Goal: Find specific page/section: Find specific page/section

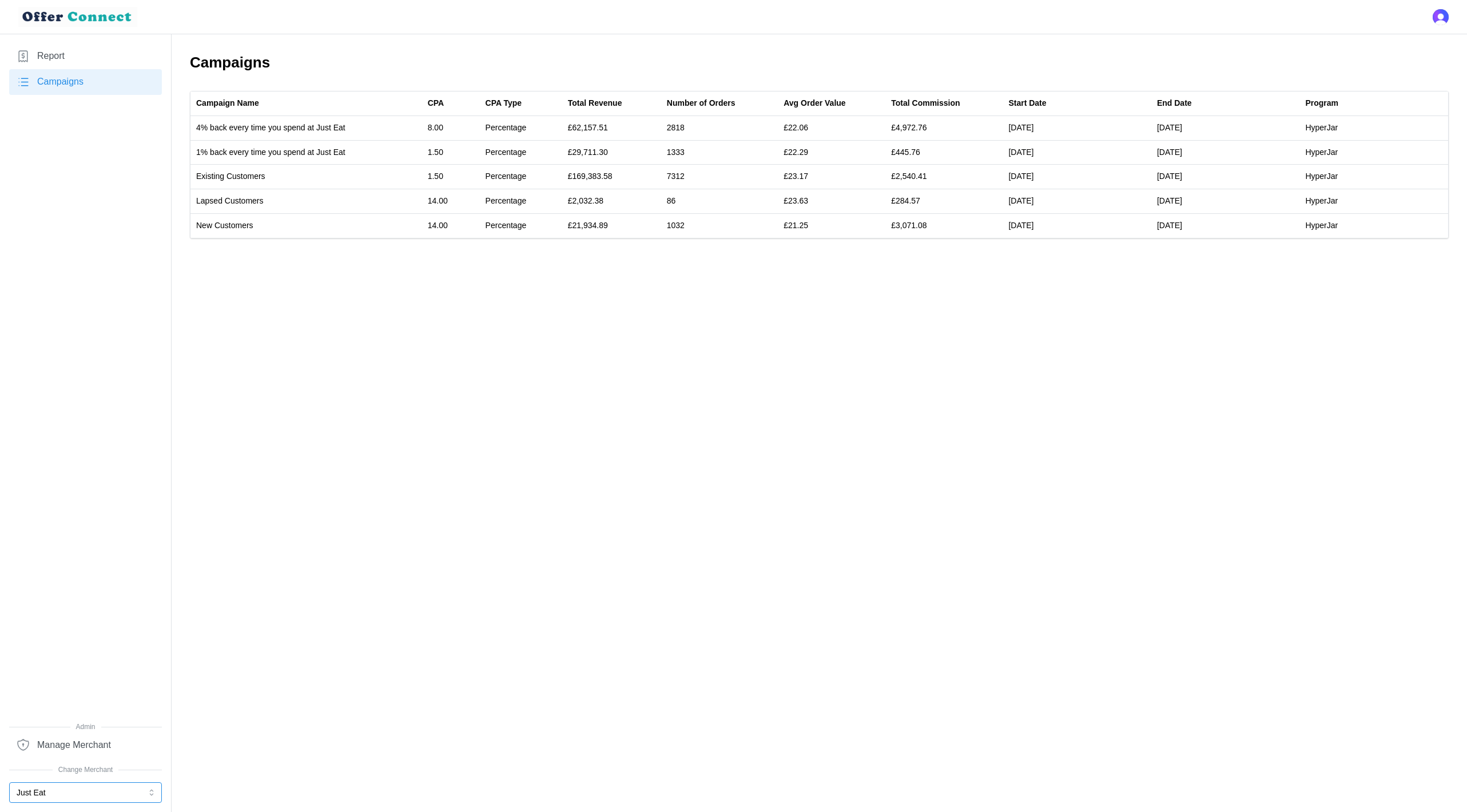
click at [56, 787] on button "Just Eat" at bounding box center [85, 792] width 152 height 21
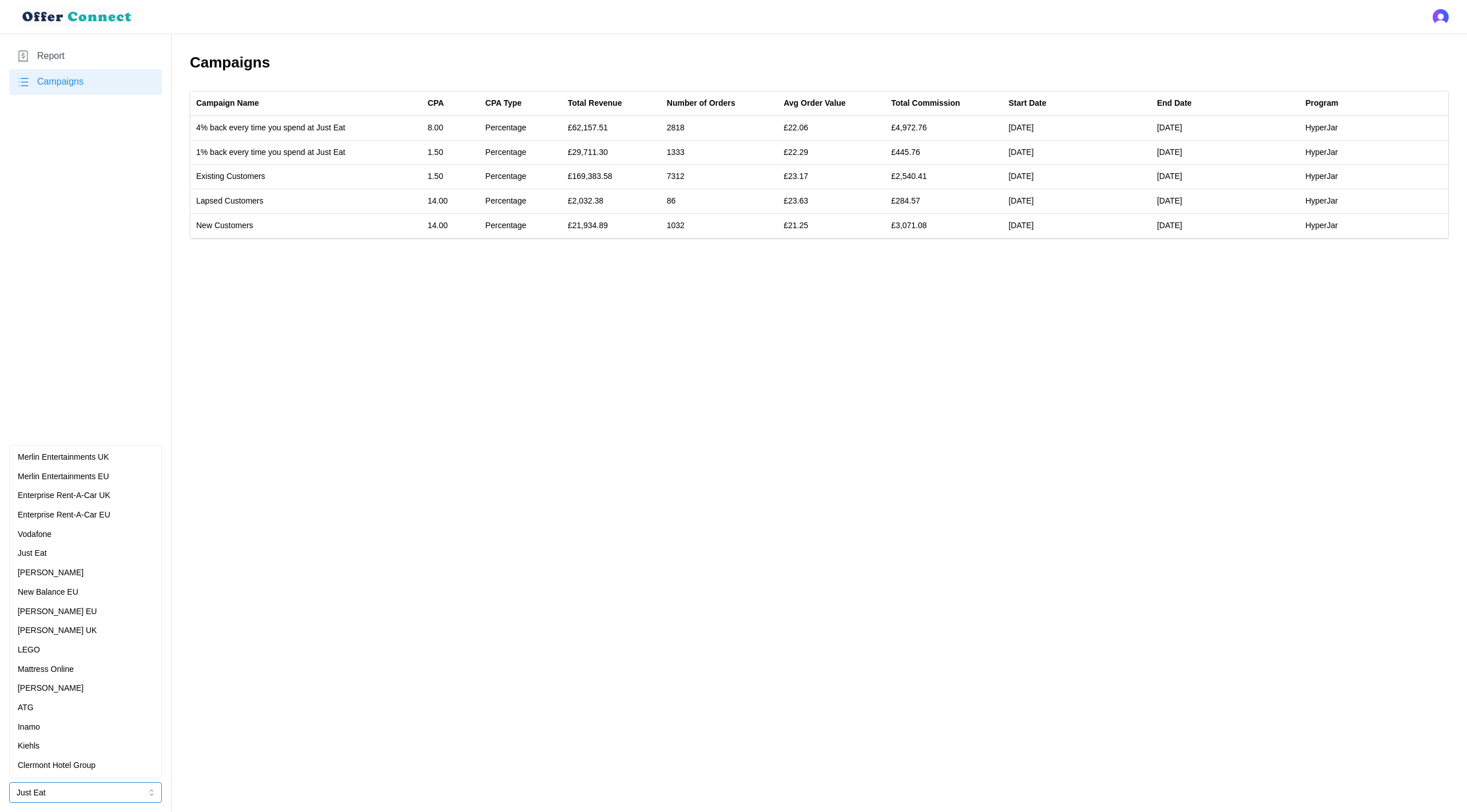
click at [70, 766] on p "Clermont Hotel Group" at bounding box center [56, 766] width 78 height 12
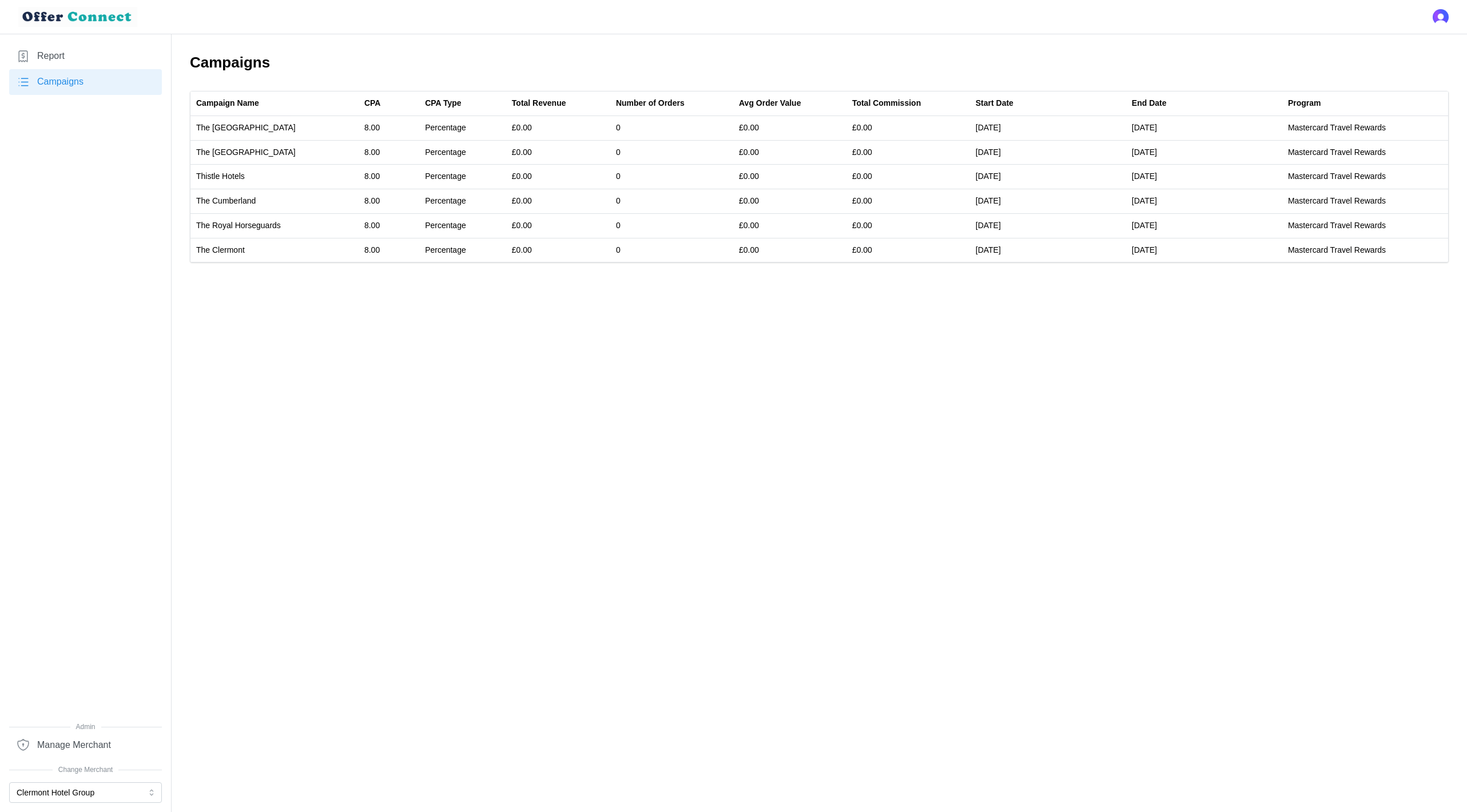
click at [92, 55] on link "Report" at bounding box center [85, 55] width 152 height 25
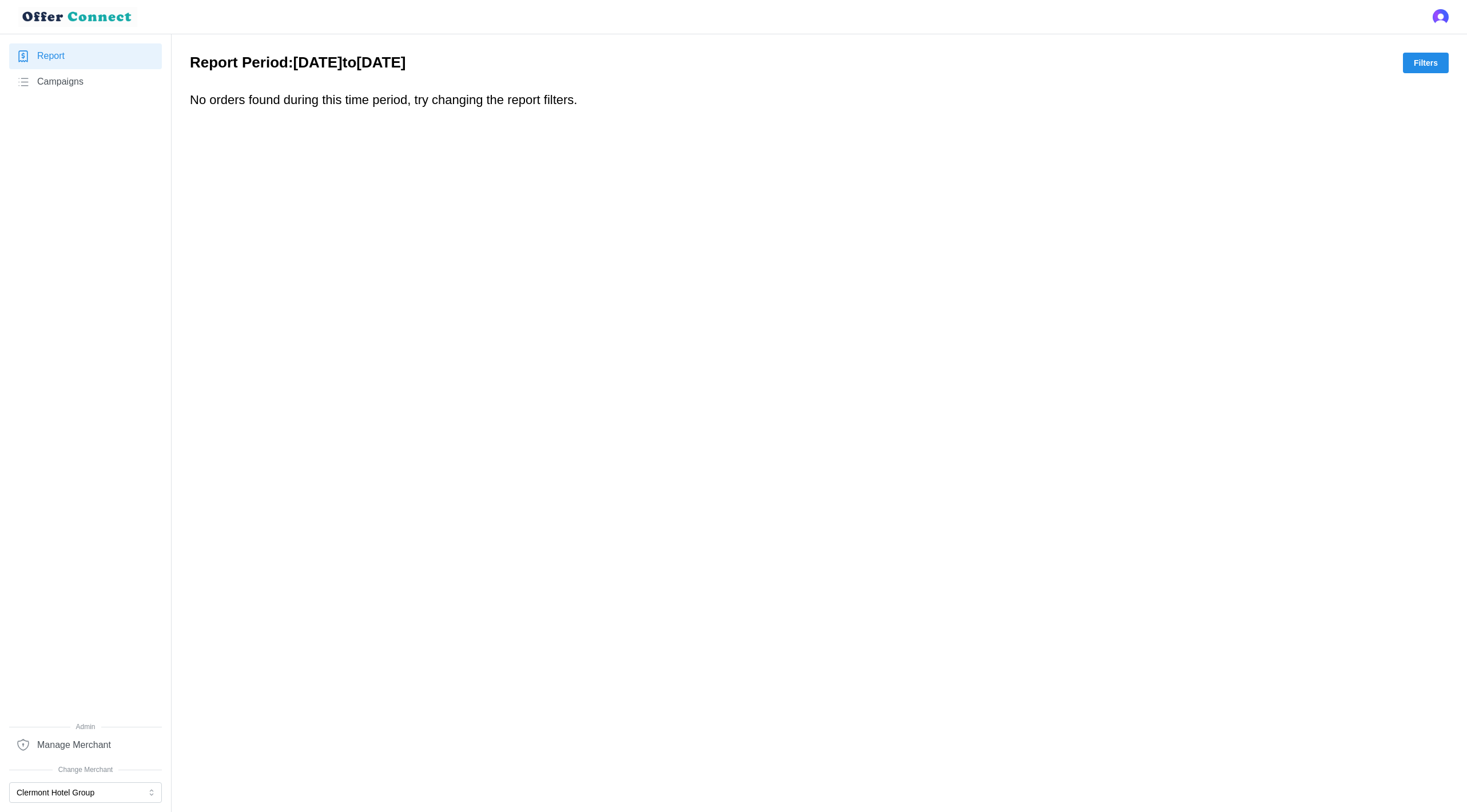
click at [81, 80] on span "Campaigns" at bounding box center [60, 82] width 46 height 15
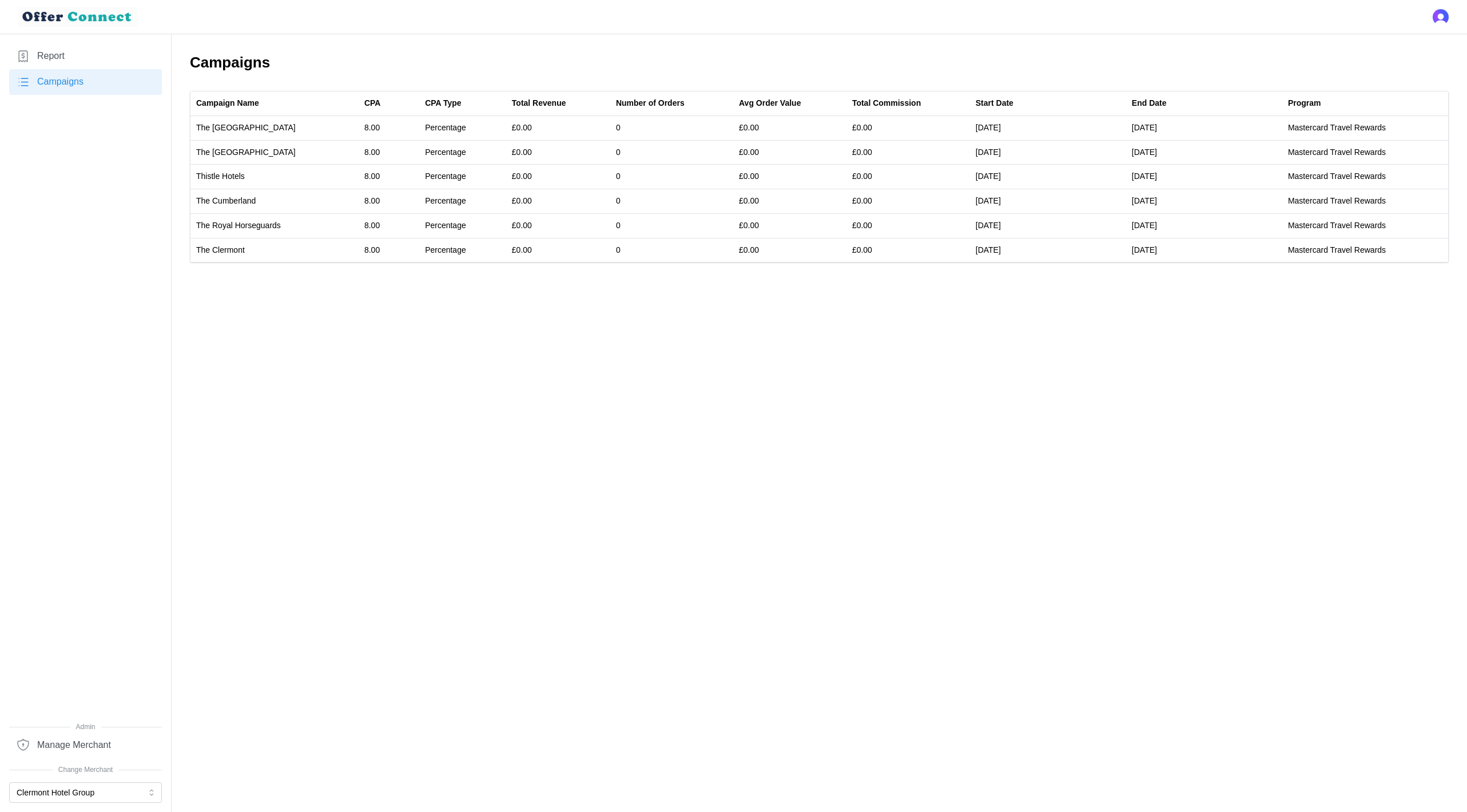
click at [79, 60] on link "Report" at bounding box center [85, 55] width 152 height 25
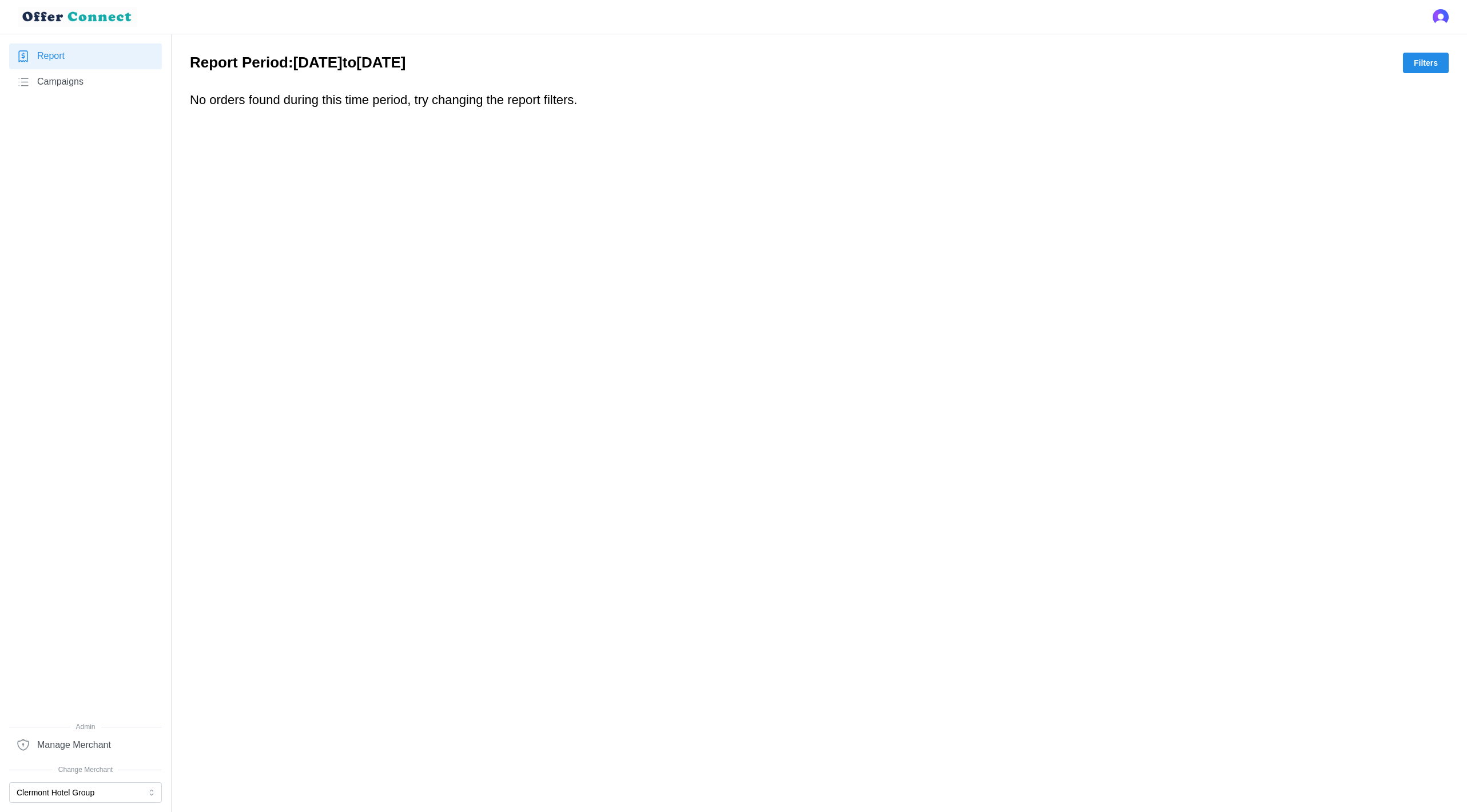
click at [75, 80] on span "Campaigns" at bounding box center [60, 82] width 46 height 15
